Goal: Task Accomplishment & Management: Manage account settings

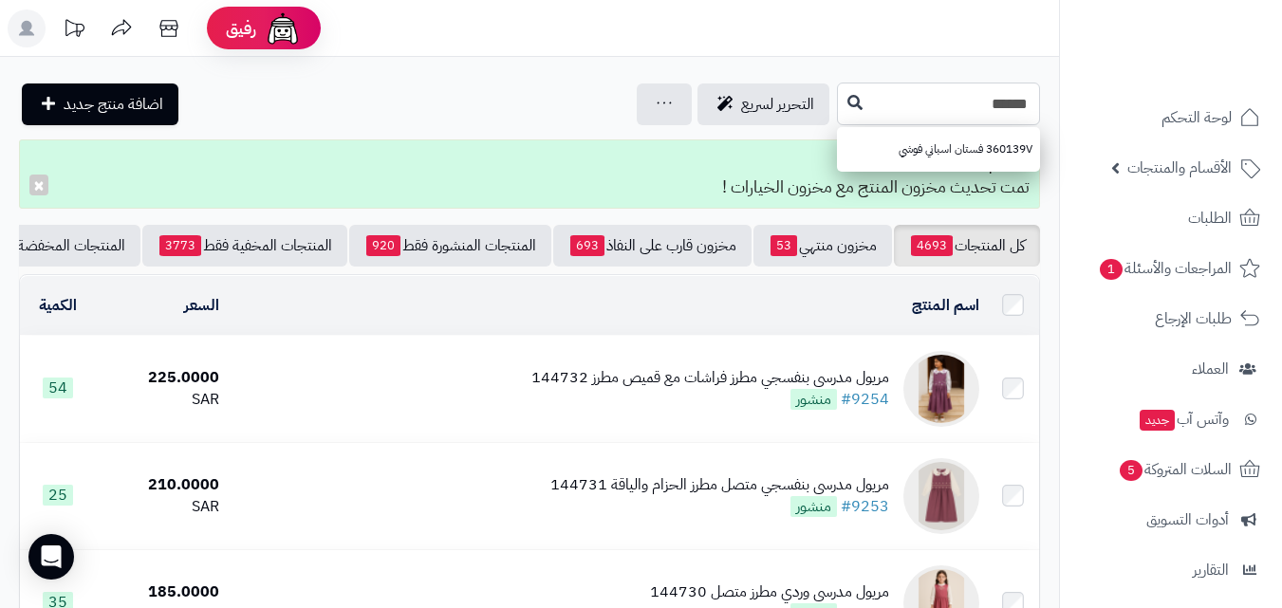
click at [837, 105] on input "******" at bounding box center [938, 104] width 203 height 43
type input "******"
click at [847, 106] on icon at bounding box center [854, 101] width 15 height 15
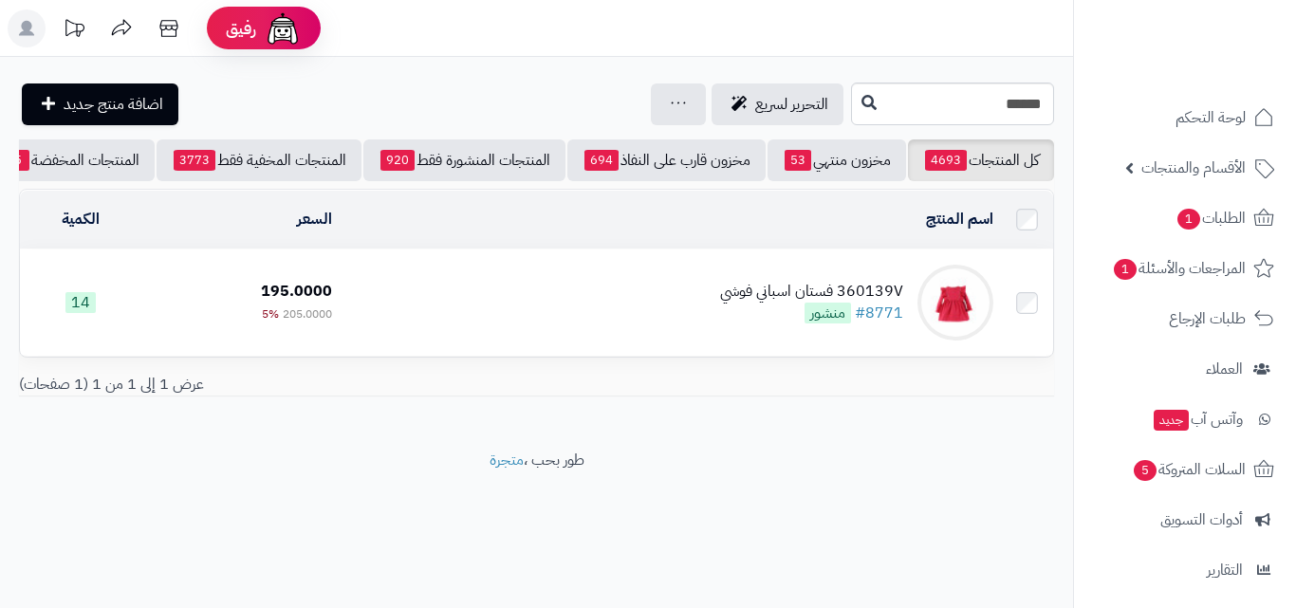
click at [692, 323] on td "360139V فستان اسباني فوشي #8771 منشور" at bounding box center [670, 303] width 661 height 106
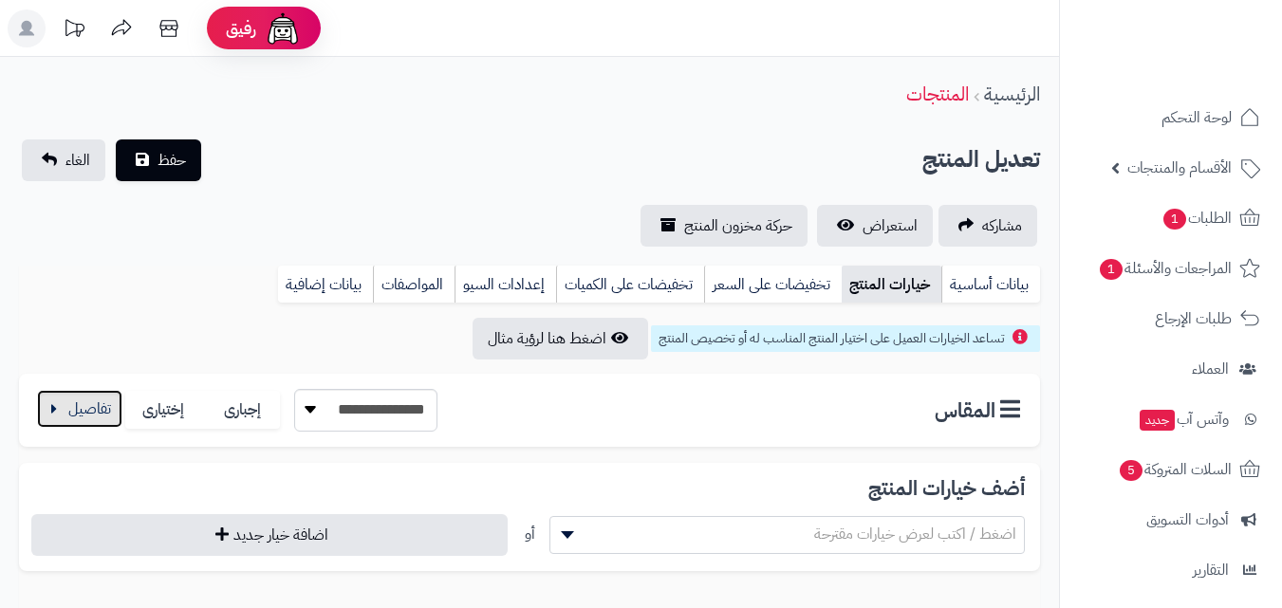
click at [81, 403] on button "button" at bounding box center [79, 409] width 85 height 38
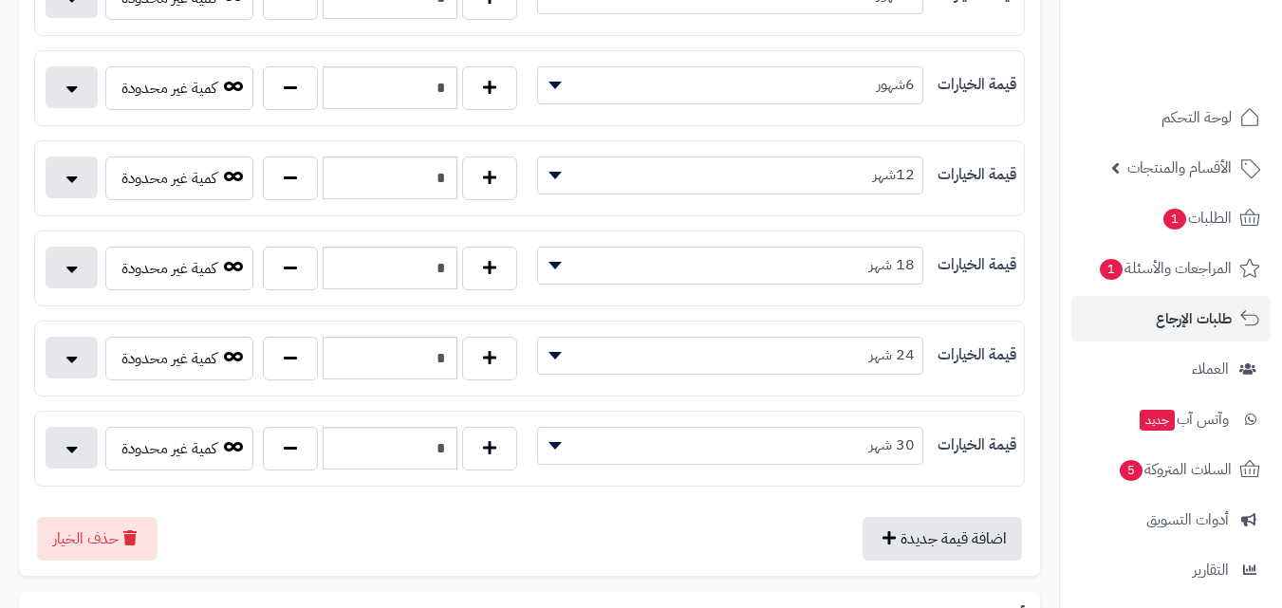
scroll to position [491, 0]
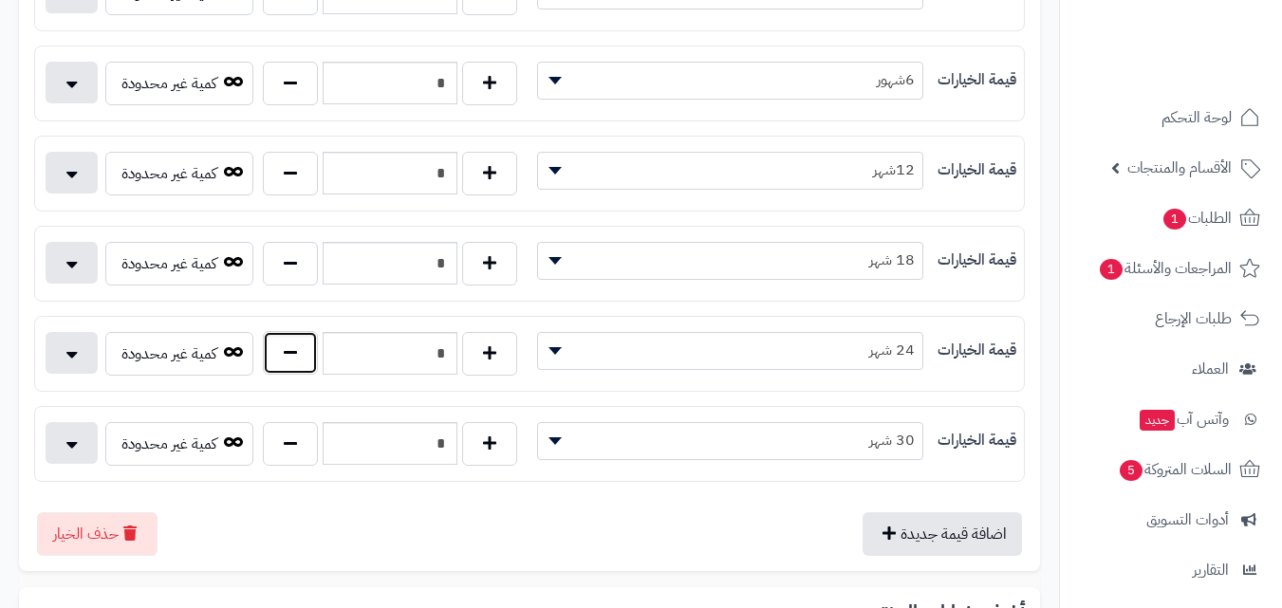
click at [287, 350] on button "button" at bounding box center [290, 353] width 55 height 44
type input "*"
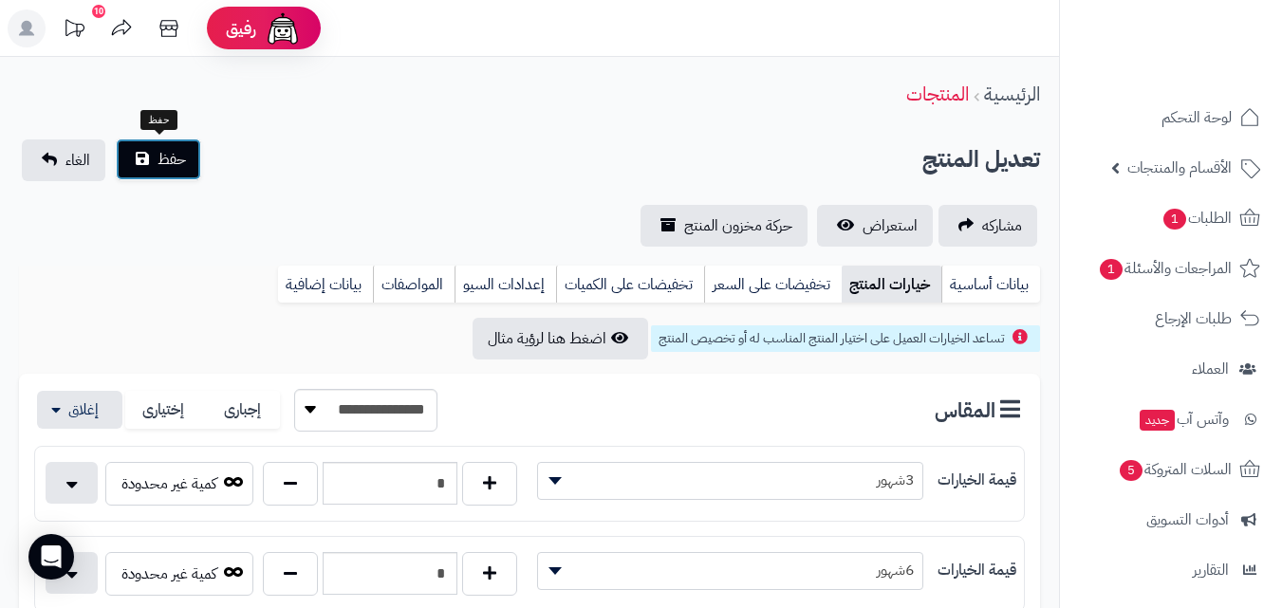
click at [191, 158] on button "حفظ" at bounding box center [158, 160] width 85 height 42
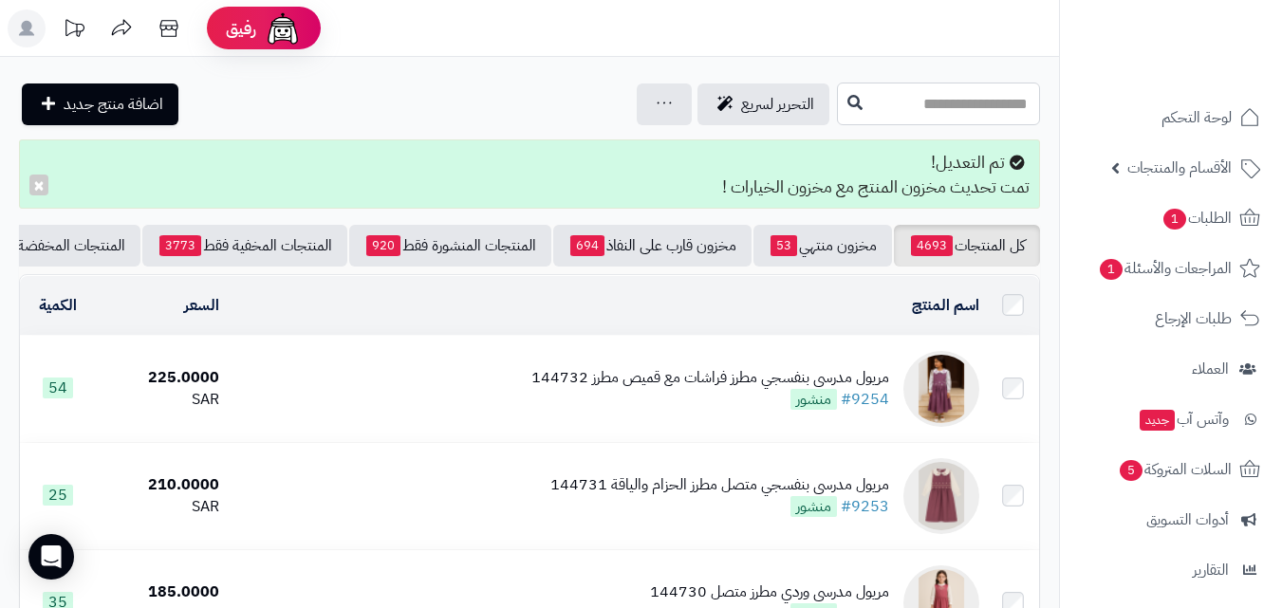
drag, startPoint x: 885, startPoint y: 93, endPoint x: 875, endPoint y: 124, distance: 33.0
click at [875, 124] on input "text" at bounding box center [938, 104] width 203 height 43
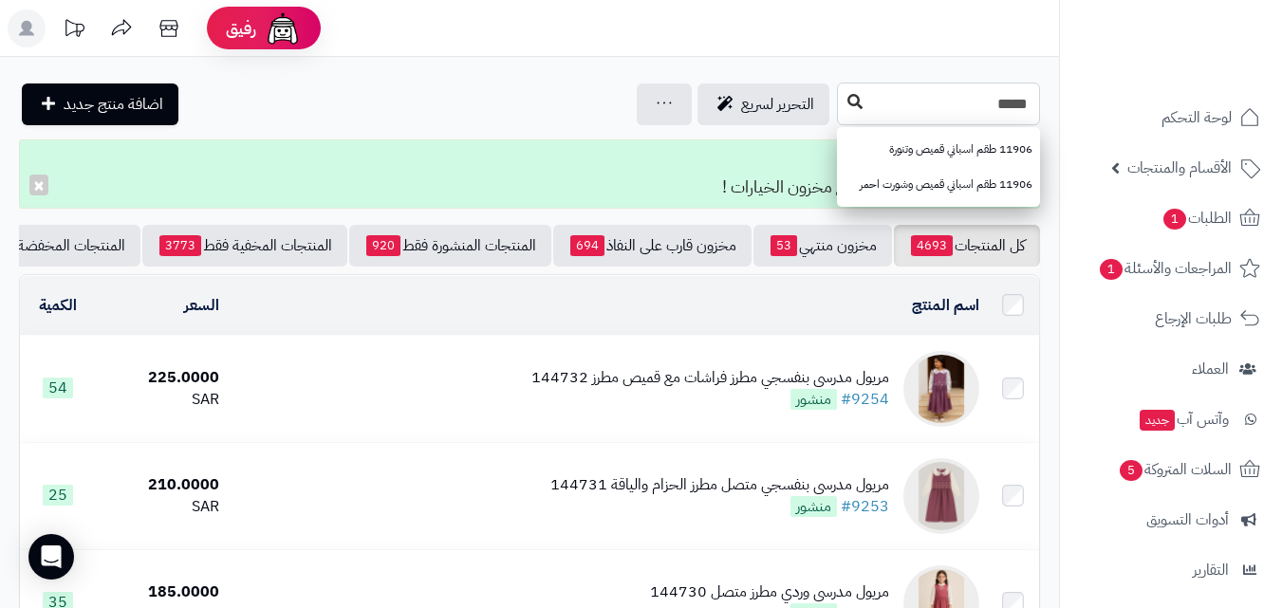
type input "*****"
click at [841, 110] on button at bounding box center [855, 102] width 28 height 36
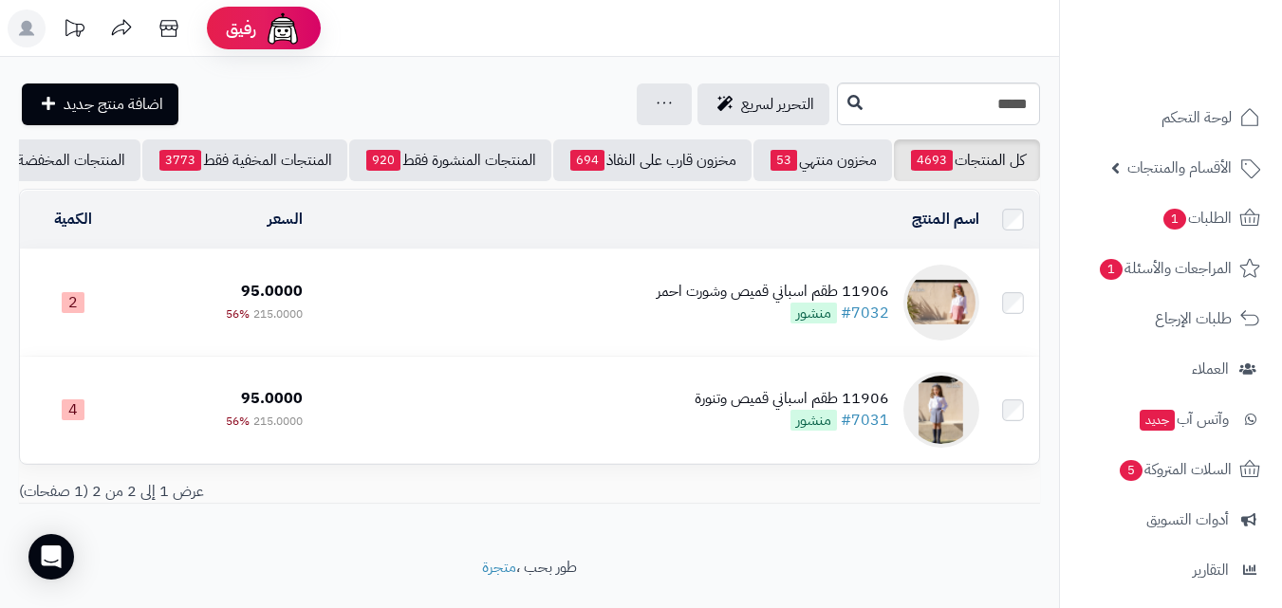
click at [650, 316] on td "11906 طقم اسباني قميص وشورت احمر #7032 منشور" at bounding box center [648, 303] width 677 height 106
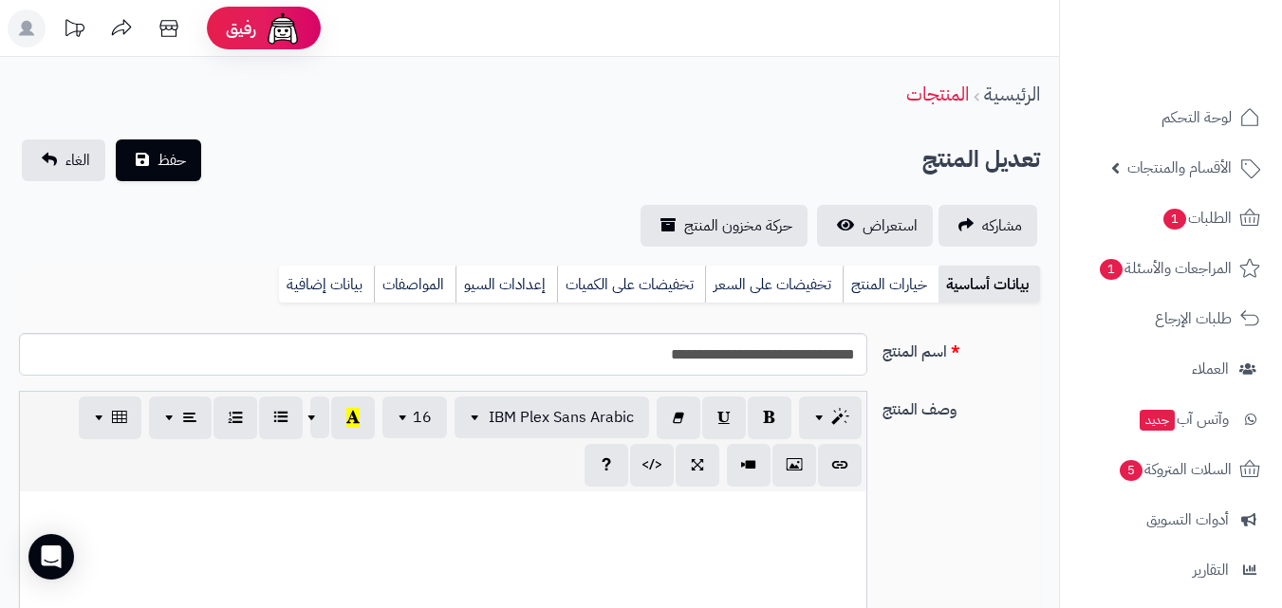
click at [885, 278] on link "خيارات المنتج" at bounding box center [891, 285] width 96 height 38
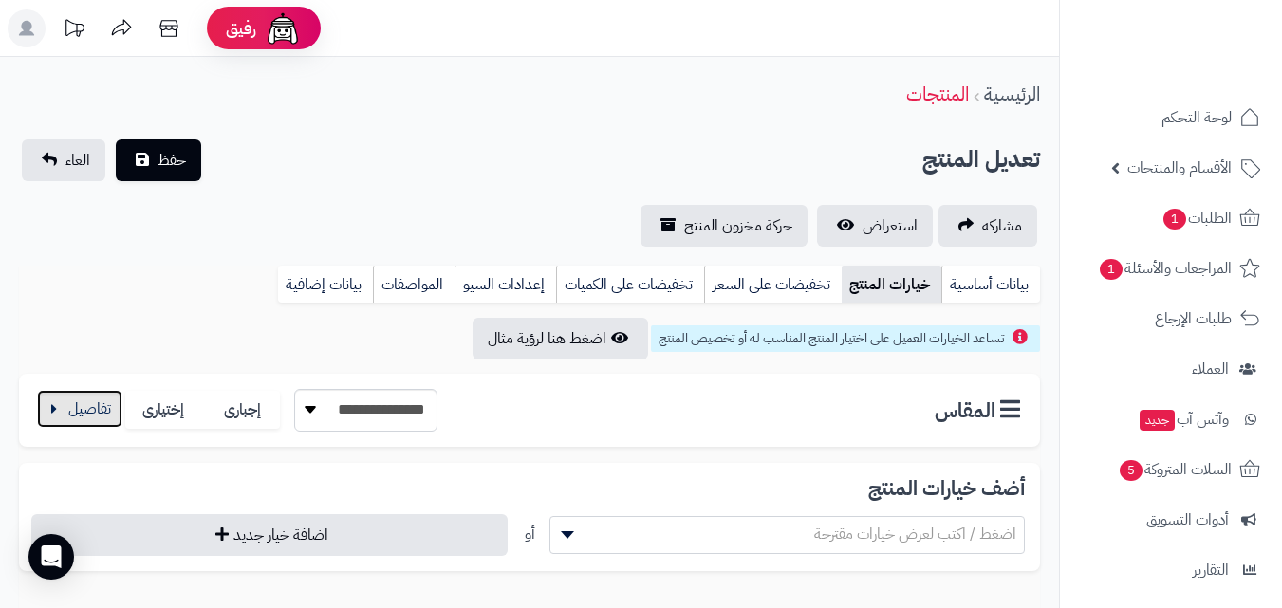
click at [62, 422] on button "button" at bounding box center [79, 409] width 85 height 38
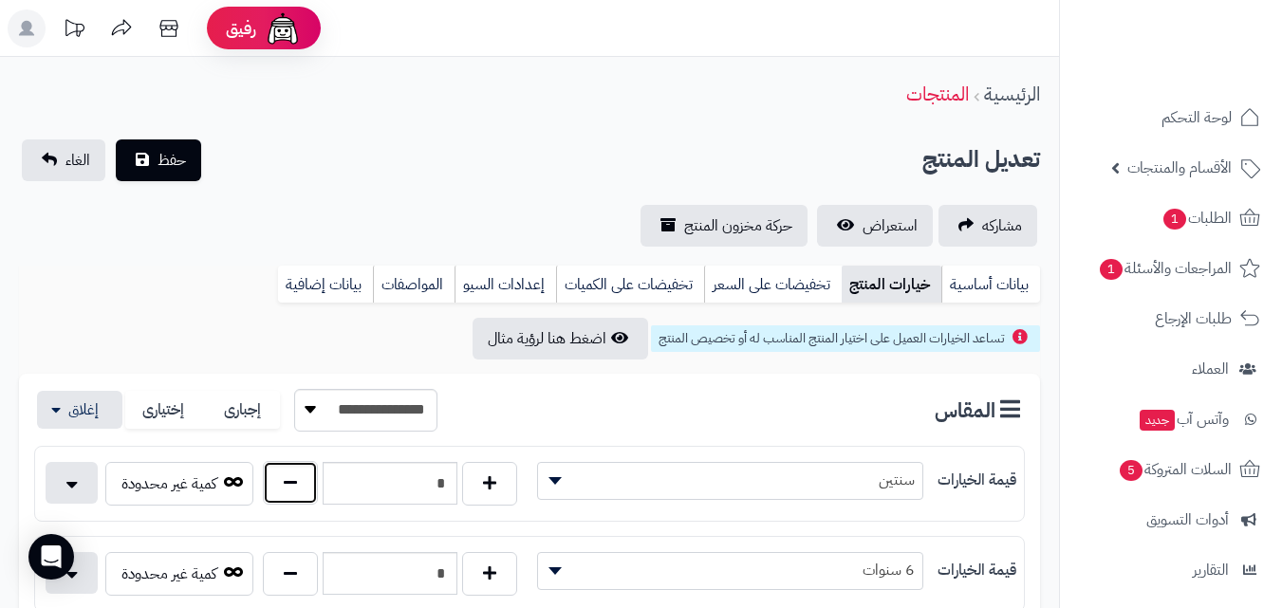
click at [310, 487] on button "button" at bounding box center [290, 483] width 55 height 44
type input "*"
click at [154, 142] on button "حفظ" at bounding box center [158, 160] width 85 height 42
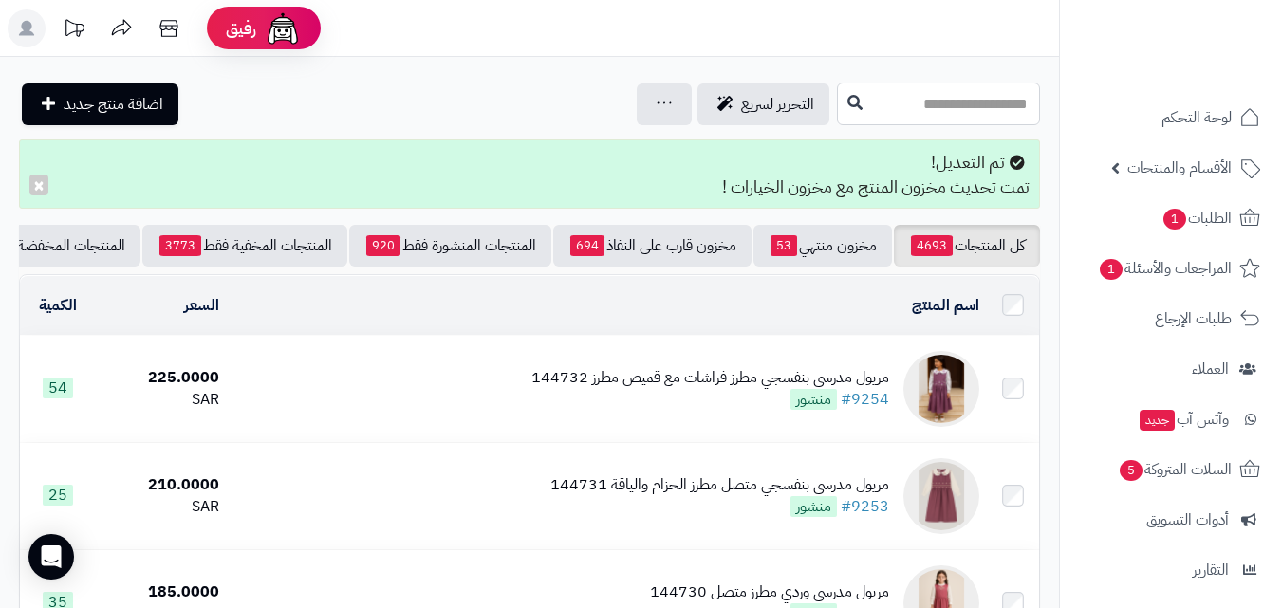
click at [899, 93] on input "text" at bounding box center [938, 104] width 203 height 43
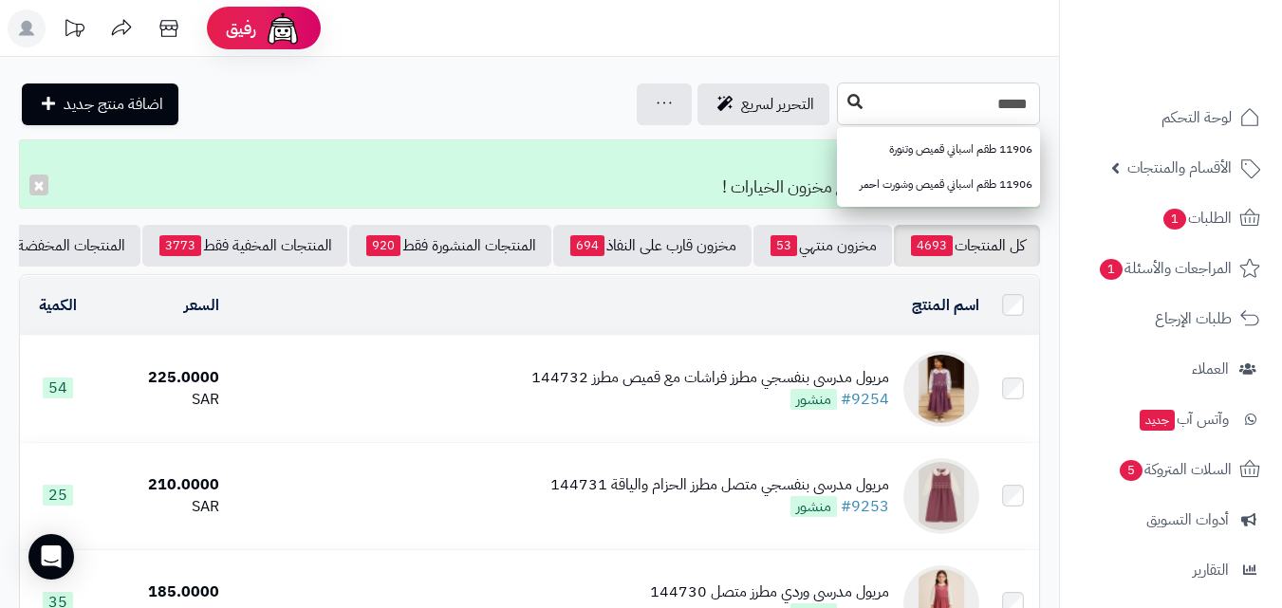
type input "*****"
click at [847, 102] on icon at bounding box center [854, 101] width 15 height 15
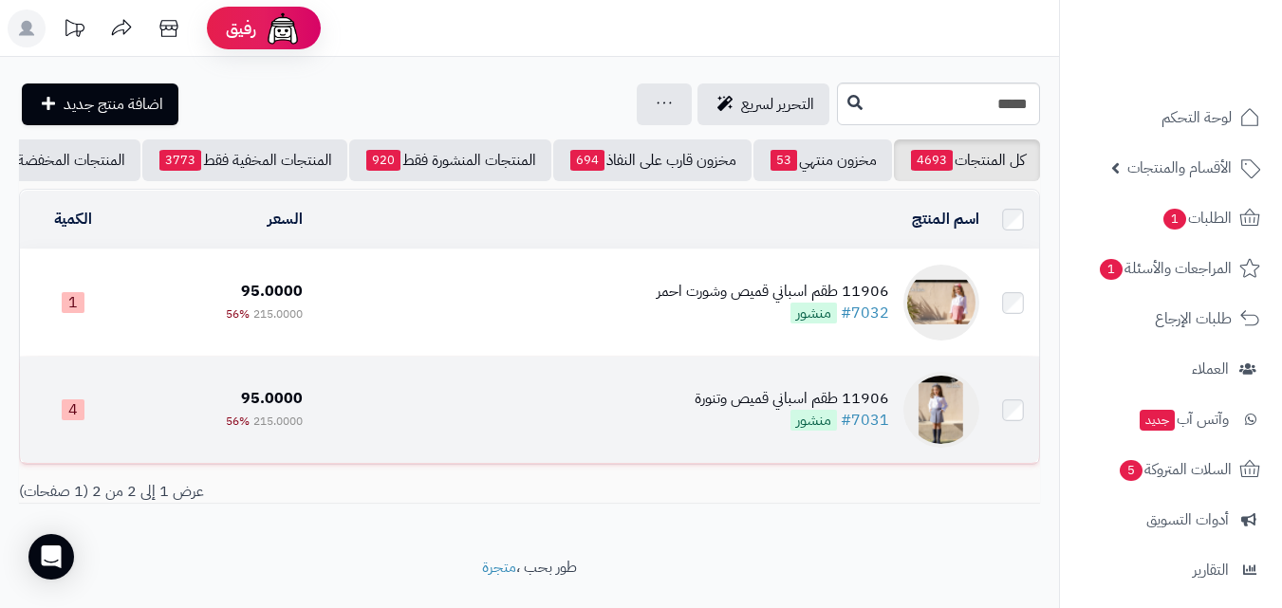
click at [421, 405] on td "11906 طقم اسباني قميص وتنورة #7031 منشور" at bounding box center [648, 410] width 677 height 106
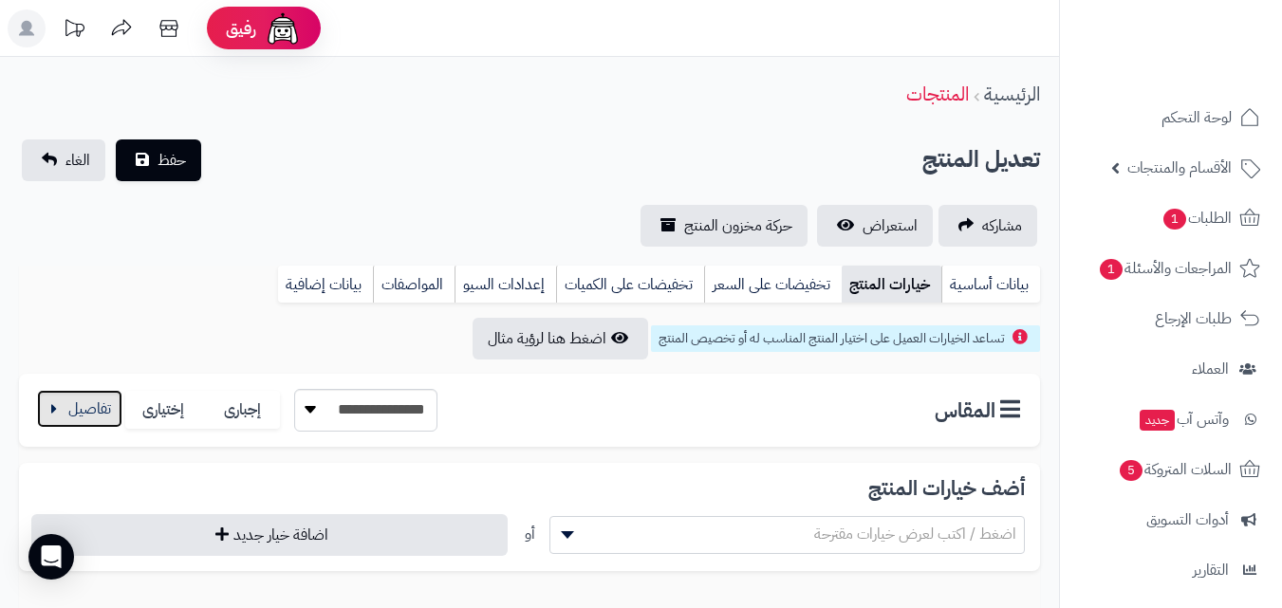
click at [92, 394] on button "button" at bounding box center [79, 409] width 85 height 38
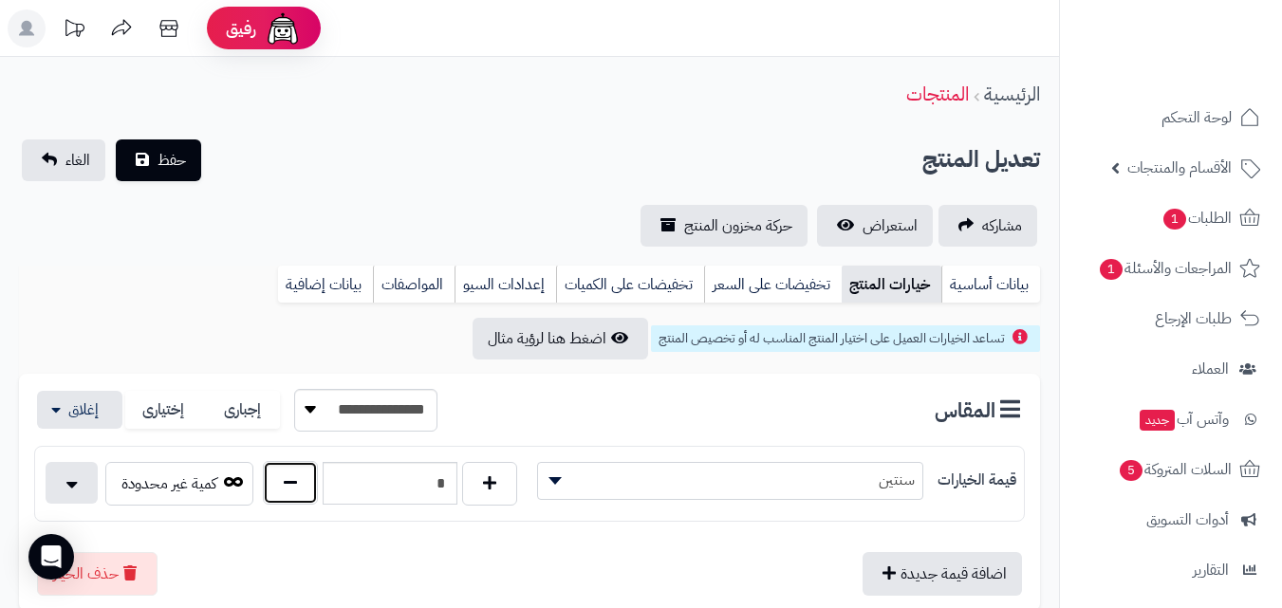
click at [290, 482] on button "button" at bounding box center [290, 483] width 55 height 44
type input "*"
click at [173, 180] on div "حفظ الغاء" at bounding box center [111, 160] width 185 height 42
click at [148, 160] on button "حفظ" at bounding box center [158, 160] width 85 height 42
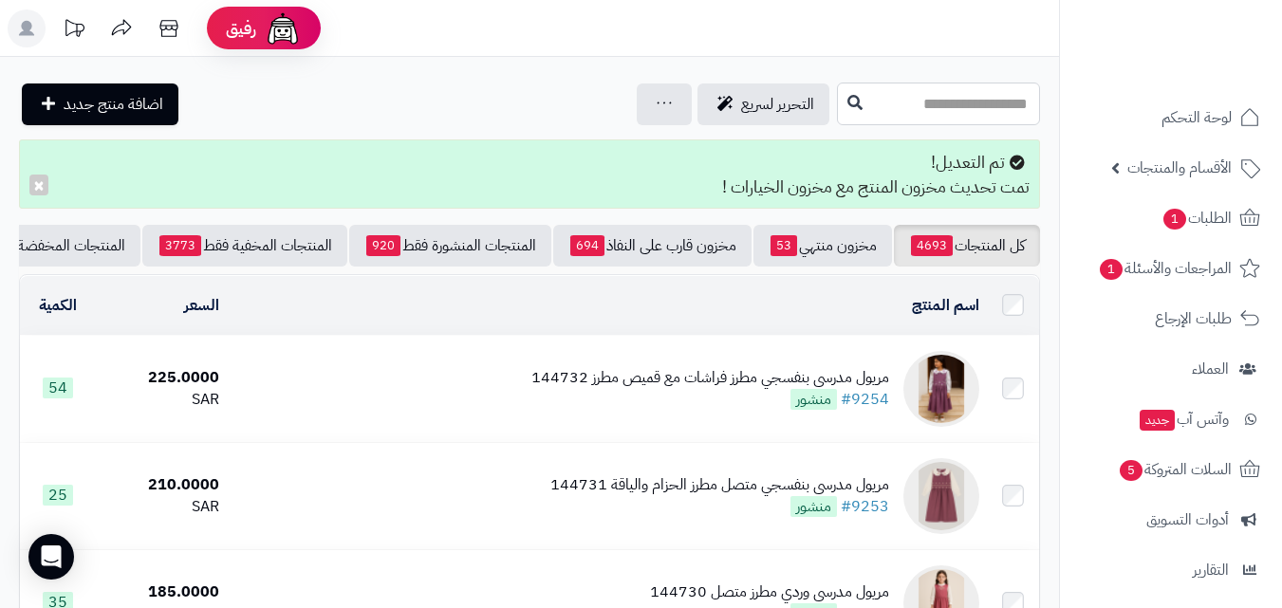
click at [992, 118] on input "text" at bounding box center [938, 104] width 203 height 43
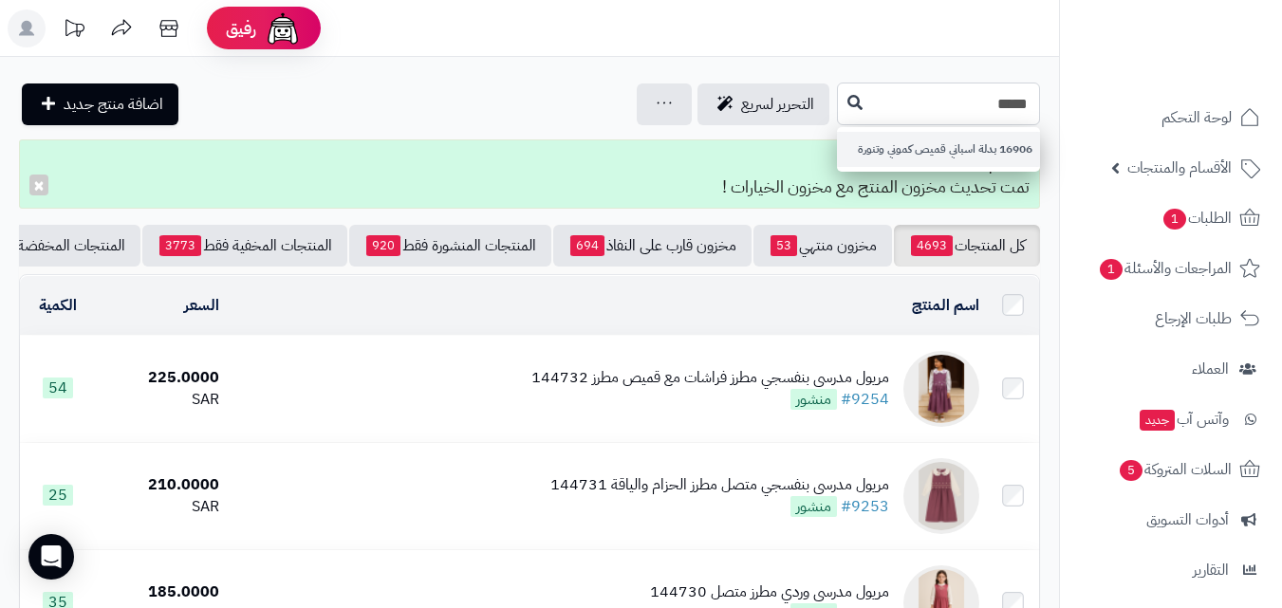
type input "*****"
click at [837, 155] on link "16906 بدلة اسباني قميص كموني وتنورة" at bounding box center [938, 149] width 203 height 35
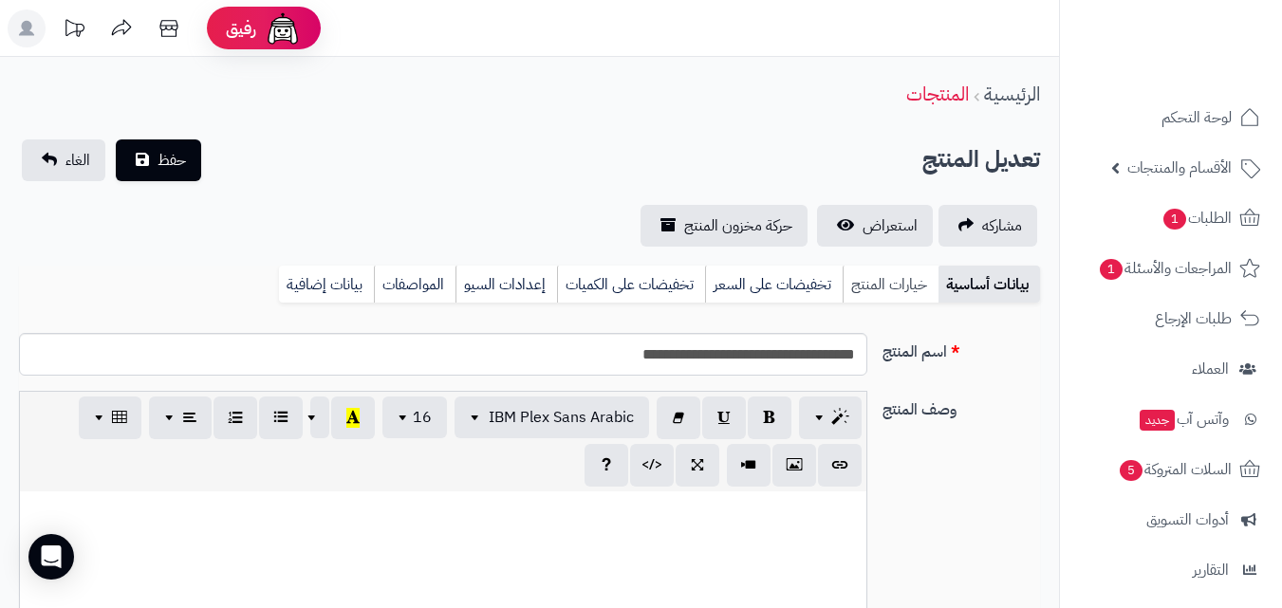
click at [921, 292] on link "خيارات المنتج" at bounding box center [891, 285] width 96 height 38
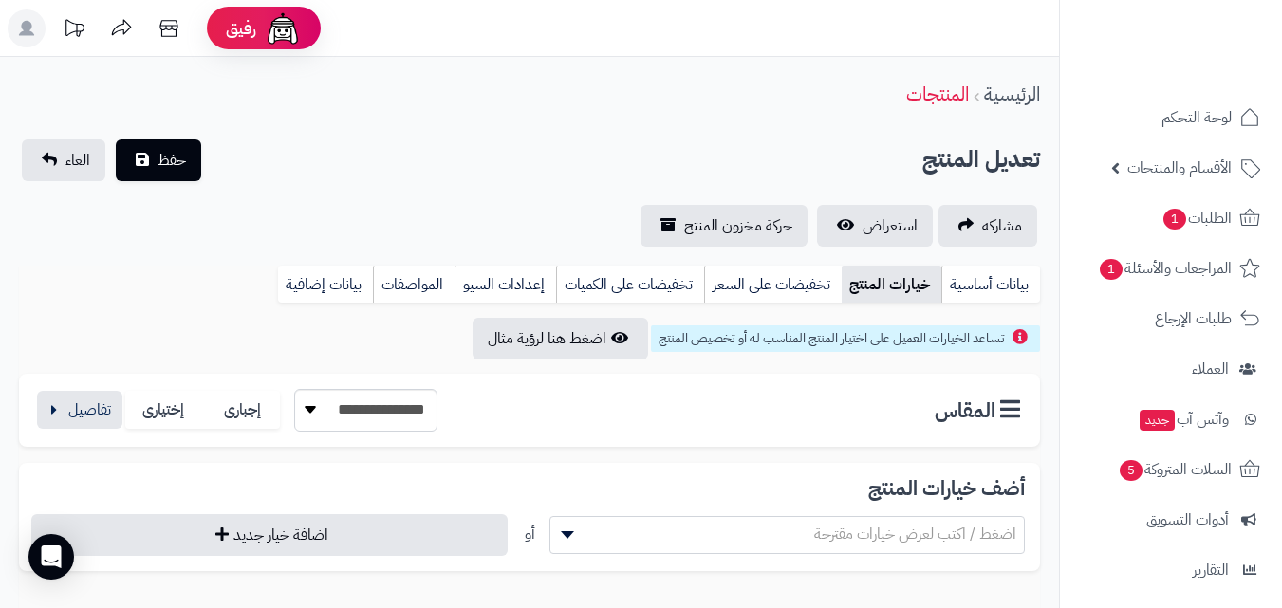
click at [86, 386] on div "**********" at bounding box center [529, 410] width 1021 height 73
click at [77, 435] on div "**********" at bounding box center [529, 410] width 1021 height 73
click at [90, 404] on button "button" at bounding box center [79, 409] width 85 height 38
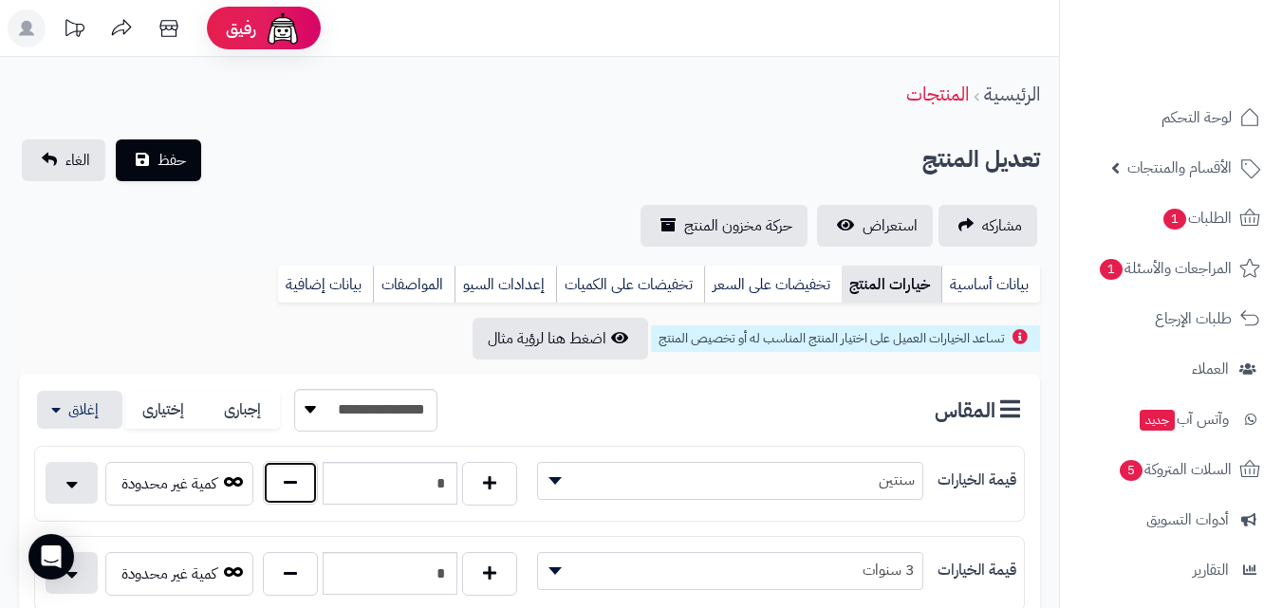
click at [288, 483] on button "button" at bounding box center [290, 483] width 55 height 44
type input "*"
click at [170, 142] on button "حفظ" at bounding box center [158, 160] width 85 height 42
